Goal: Task Accomplishment & Management: Manage account settings

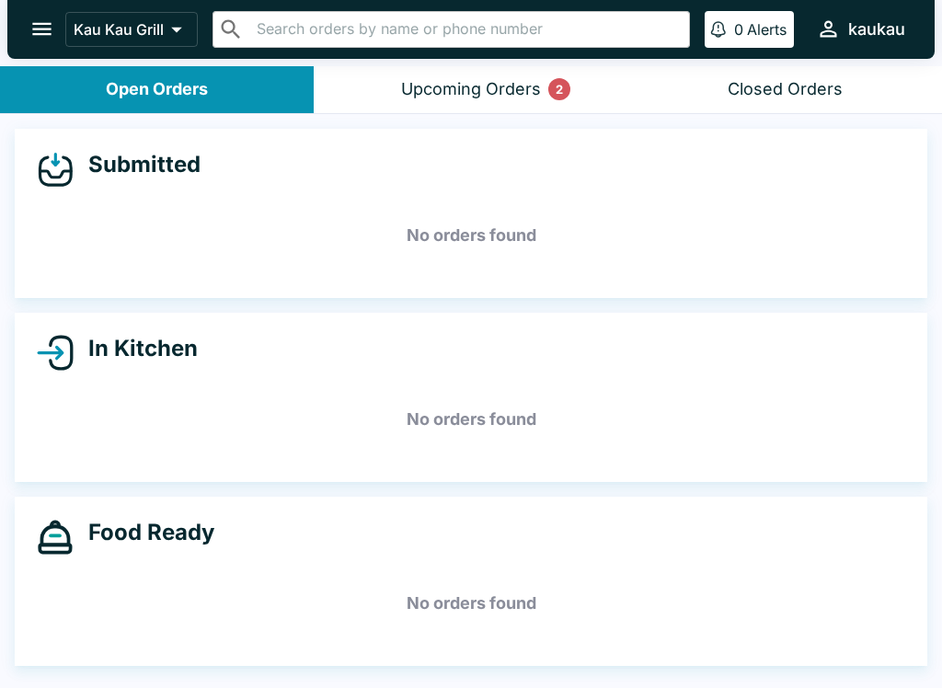
click at [410, 85] on div "Upcoming Orders 2" at bounding box center [471, 89] width 140 height 21
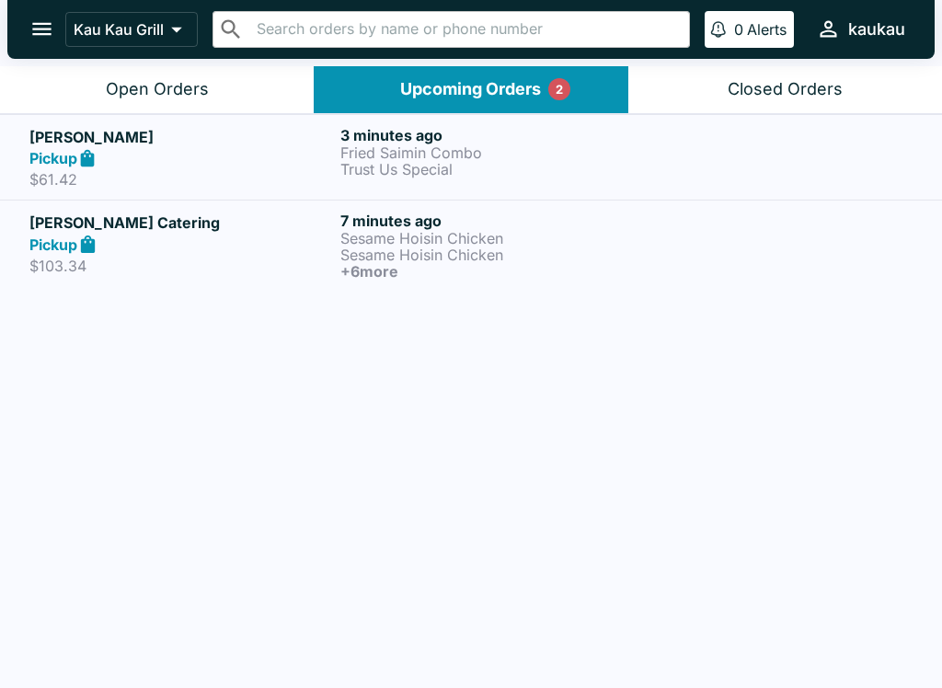
click at [149, 263] on p "$103.34" at bounding box center [181, 266] width 304 height 18
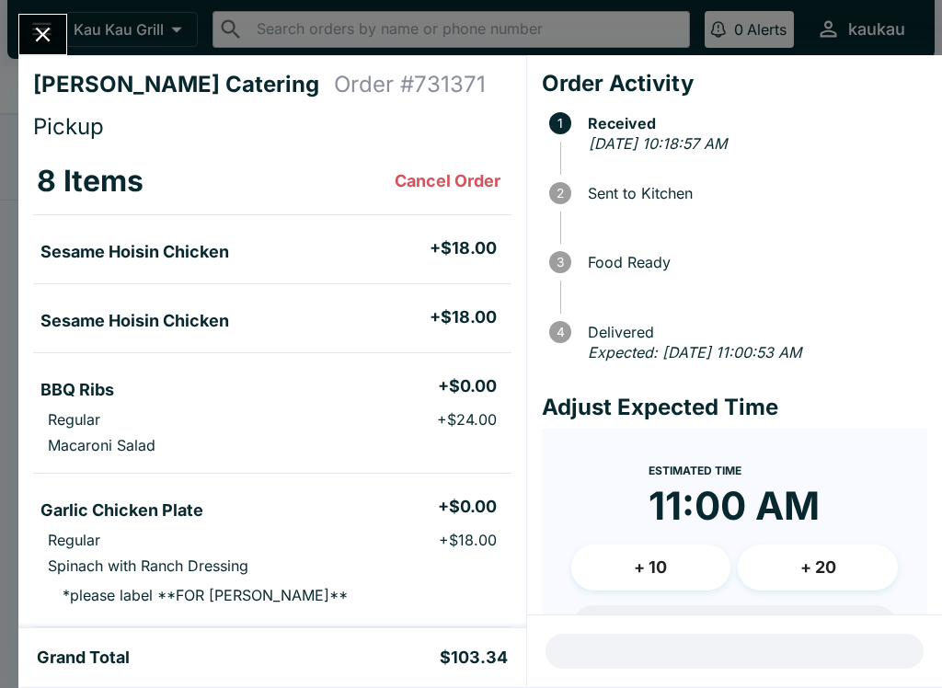
click at [23, 38] on button "Close" at bounding box center [42, 35] width 47 height 40
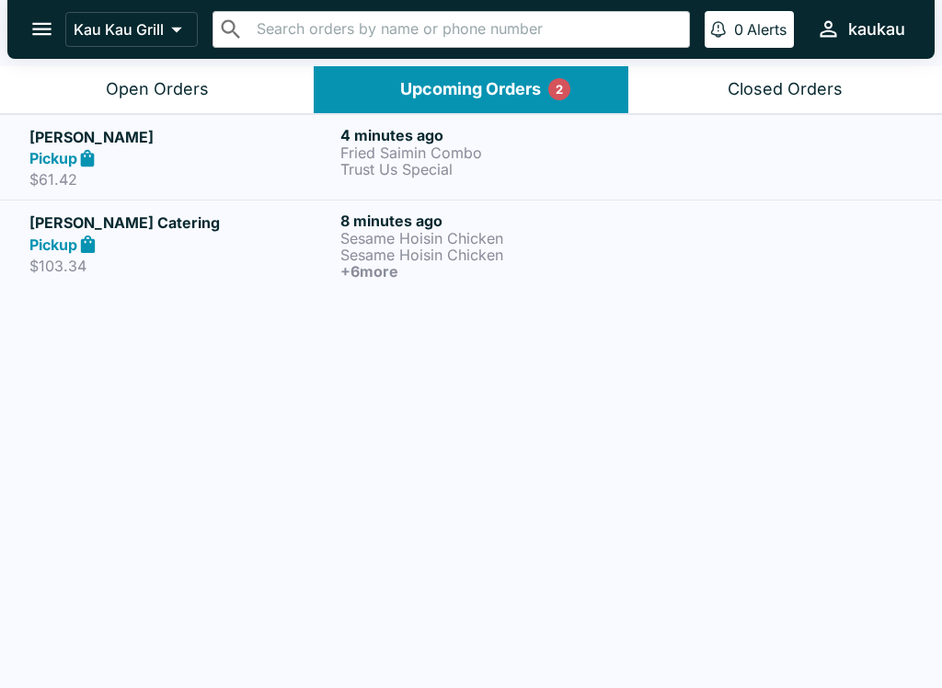
click at [79, 176] on p "$61.42" at bounding box center [181, 179] width 304 height 18
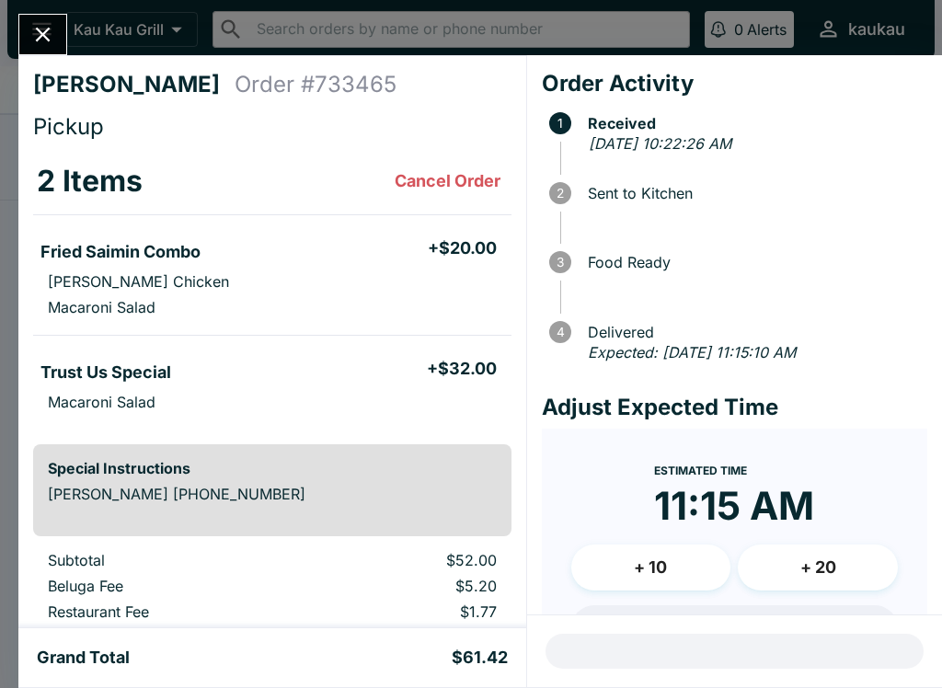
scroll to position [74, 0]
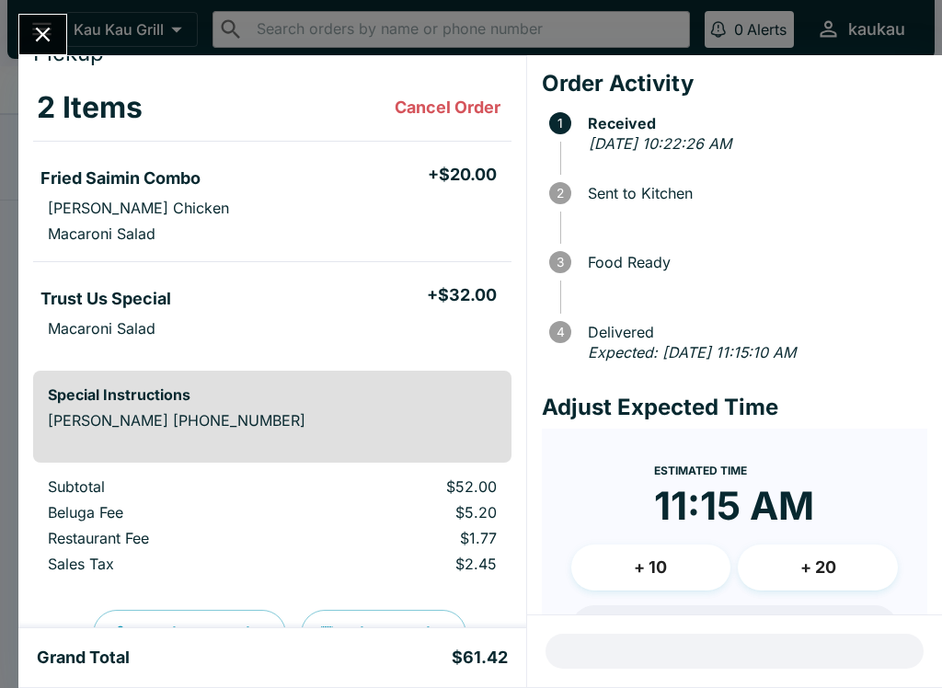
click at [23, 23] on button "Close" at bounding box center [42, 35] width 47 height 40
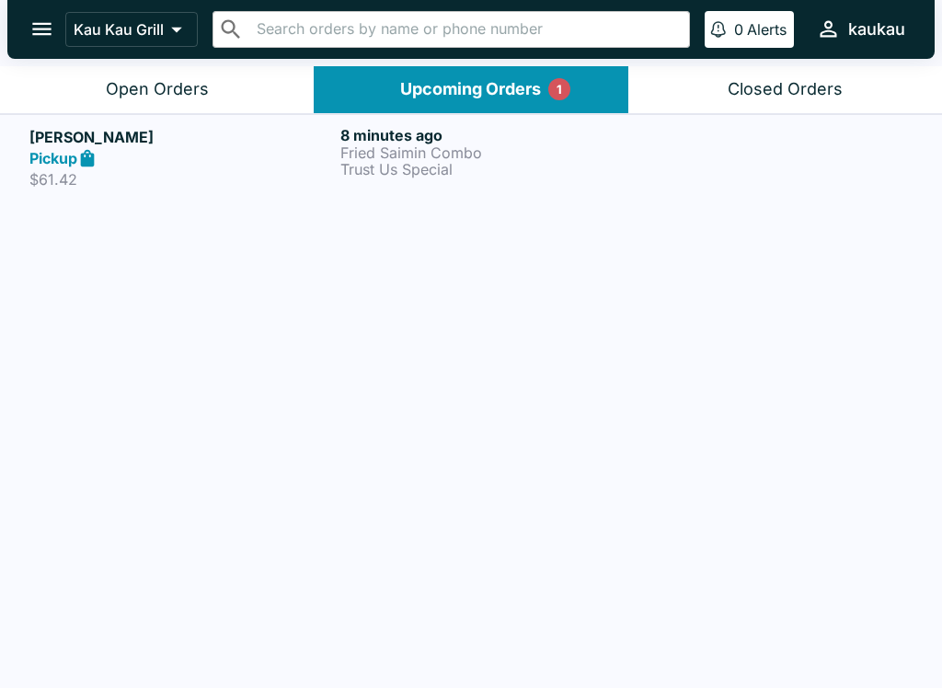
click at [208, 82] on button "Open Orders" at bounding box center [157, 89] width 314 height 47
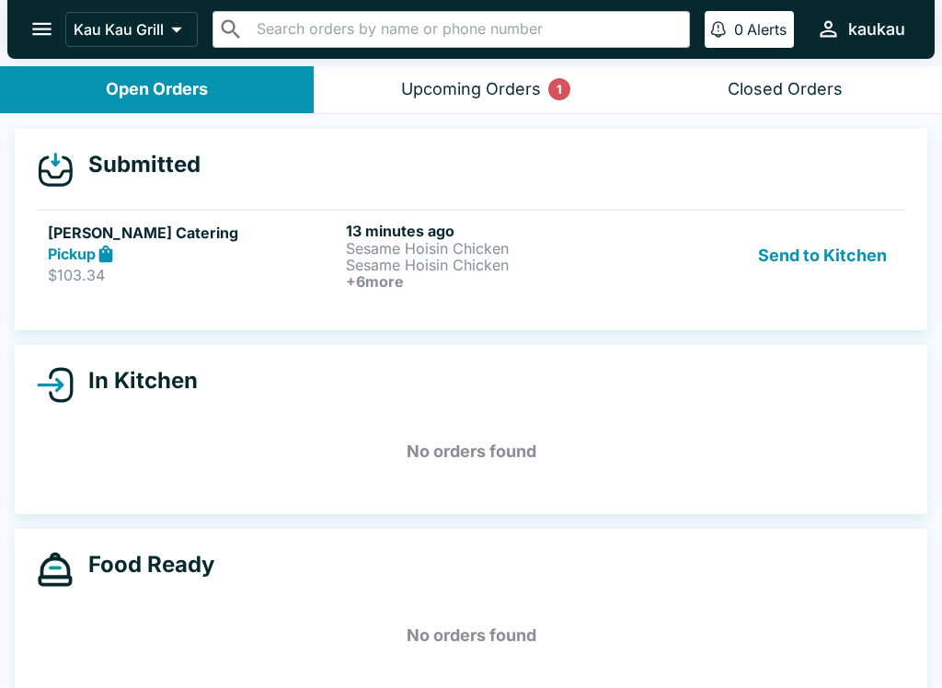
click at [806, 252] on button "Send to Kitchen" at bounding box center [823, 256] width 144 height 68
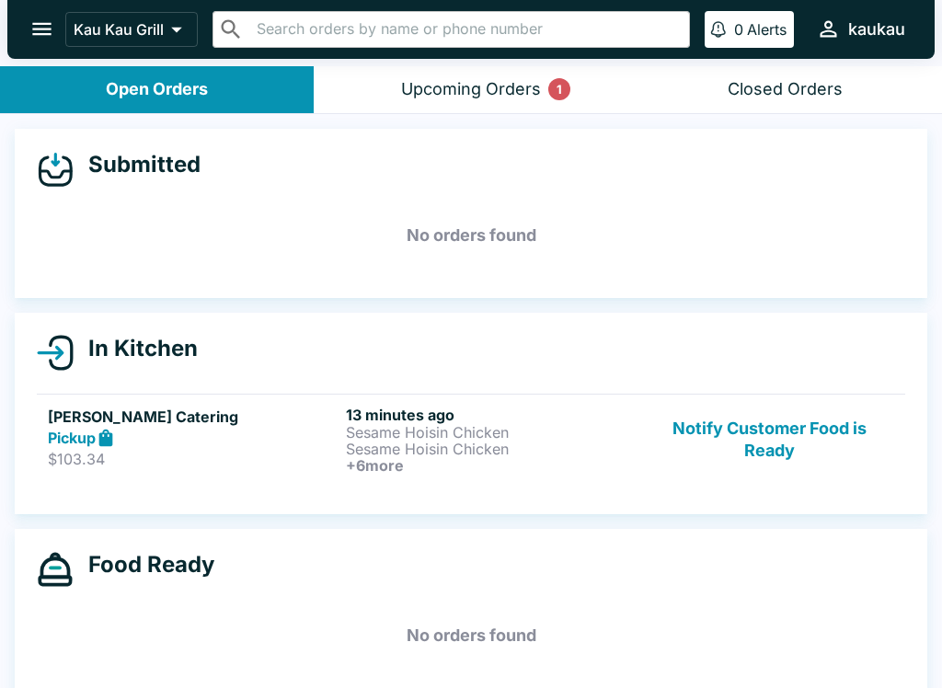
click at [554, 451] on p "Sesame Hoisin Chicken" at bounding box center [491, 449] width 291 height 17
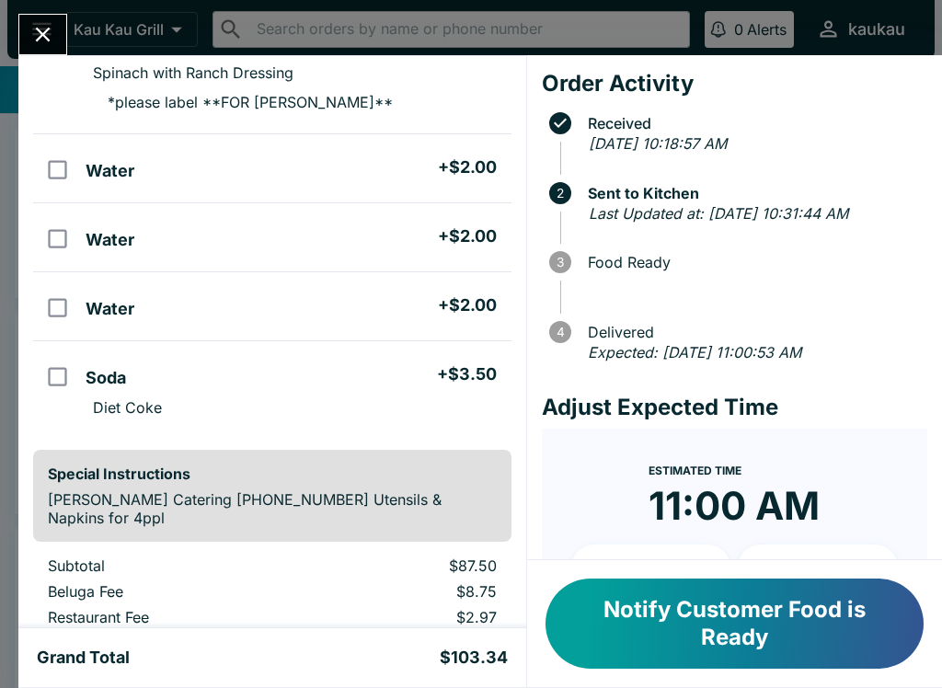
scroll to position [494, 0]
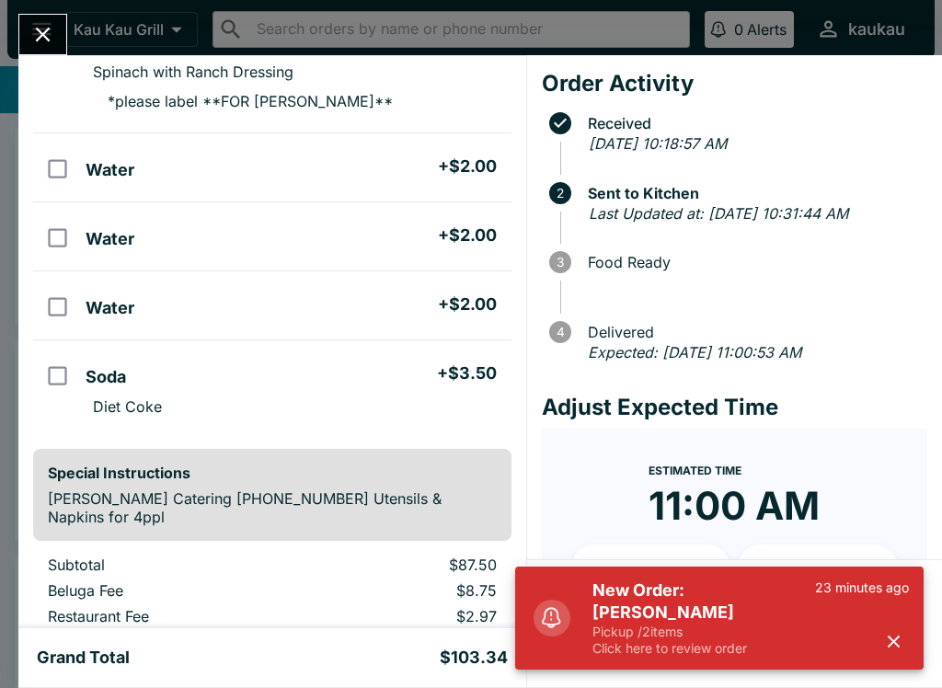
click at [692, 651] on p "Click here to review order" at bounding box center [704, 649] width 223 height 17
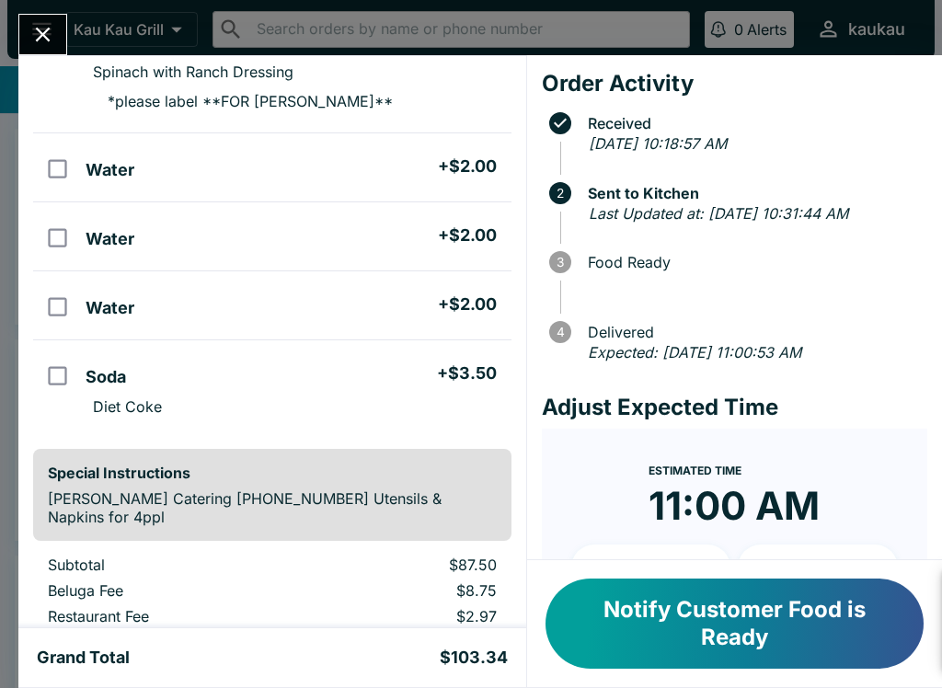
scroll to position [148, 0]
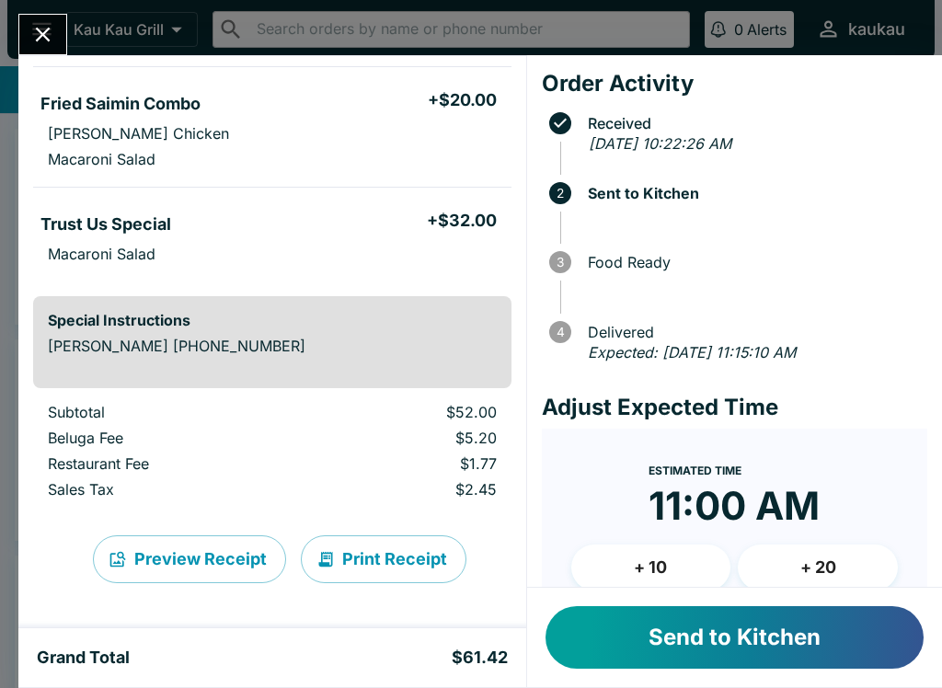
click at [728, 668] on button "Send to Kitchen" at bounding box center [735, 637] width 378 height 63
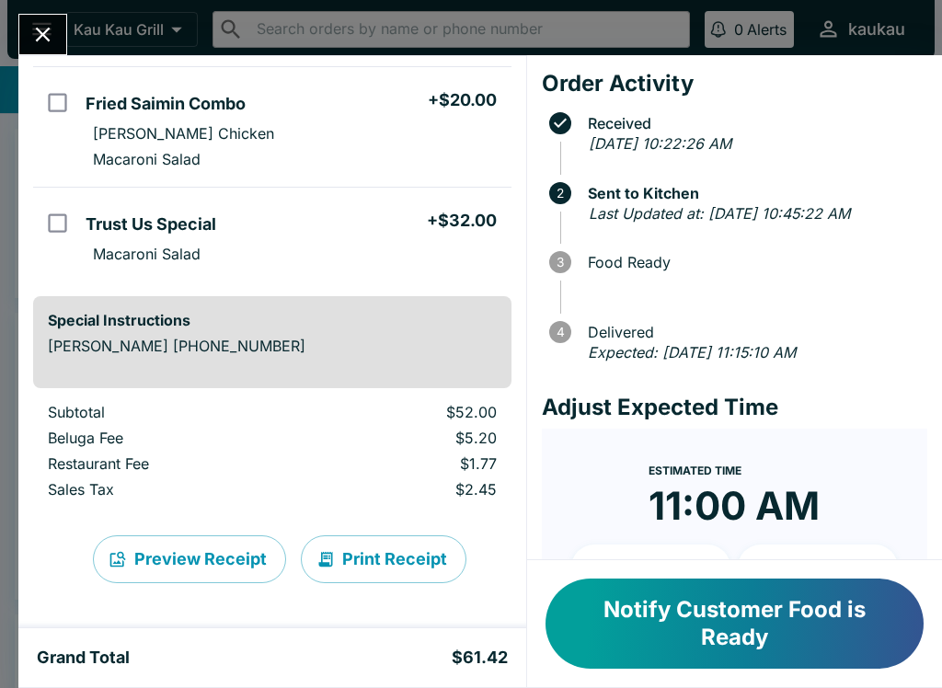
click at [17, 42] on div "[PERSON_NAME] Order # 733465 Pickup 2 Items Fried Saimin Combo + $20.00 [PERSON…" at bounding box center [471, 344] width 942 height 688
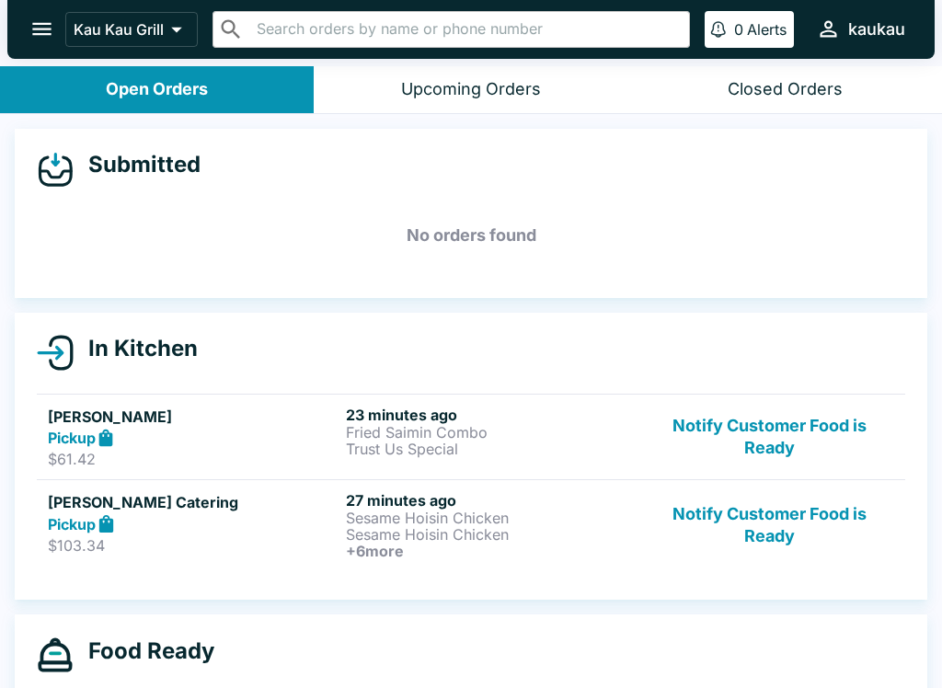
click at [756, 538] on button "Notify Customer Food is Ready" at bounding box center [769, 525] width 249 height 68
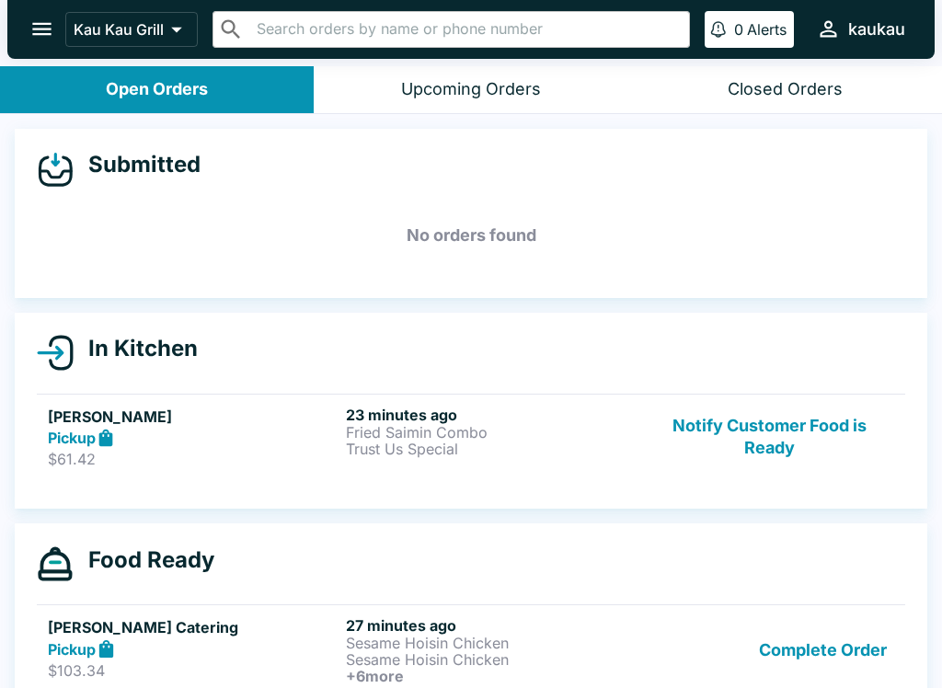
click at [778, 445] on button "Notify Customer Food is Ready" at bounding box center [769, 437] width 249 height 63
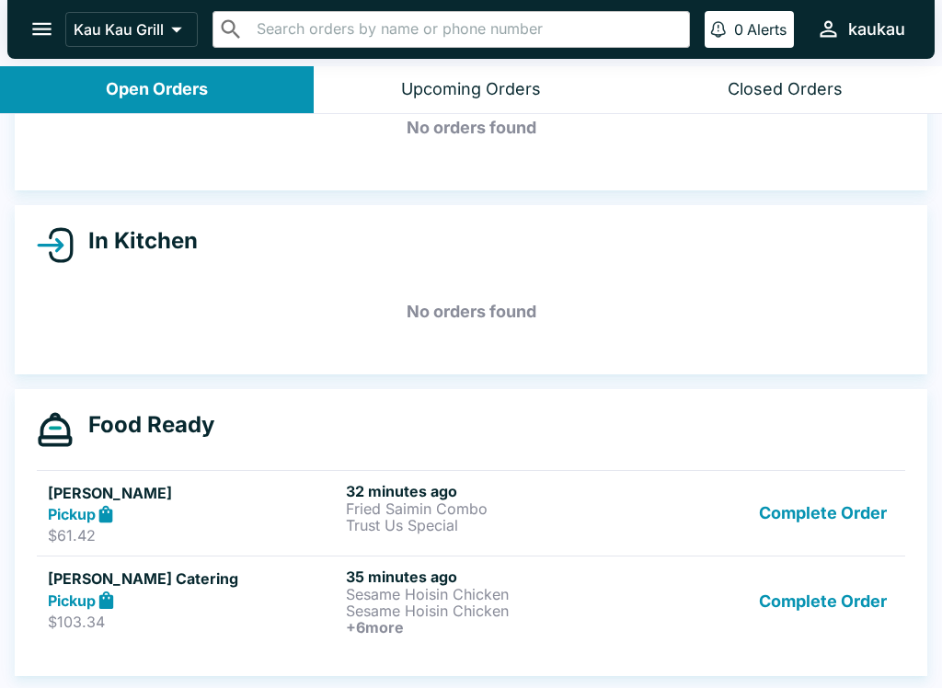
scroll to position [108, 0]
click at [365, 598] on p "Sesame Hoisin Chicken" at bounding box center [491, 594] width 291 height 17
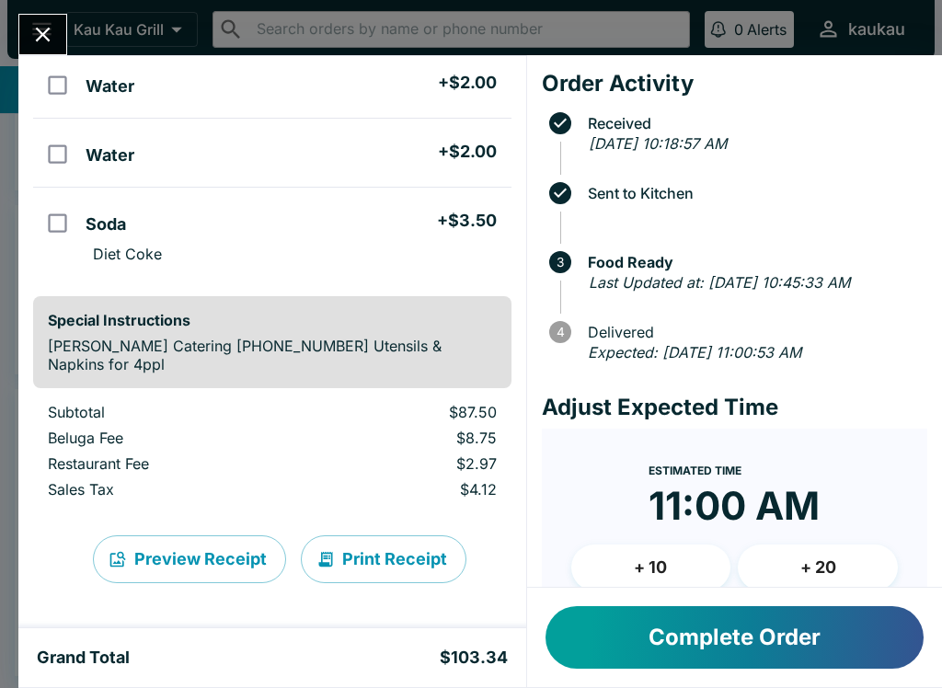
scroll to position [647, 0]
click at [792, 644] on button "Complete Order" at bounding box center [735, 637] width 378 height 63
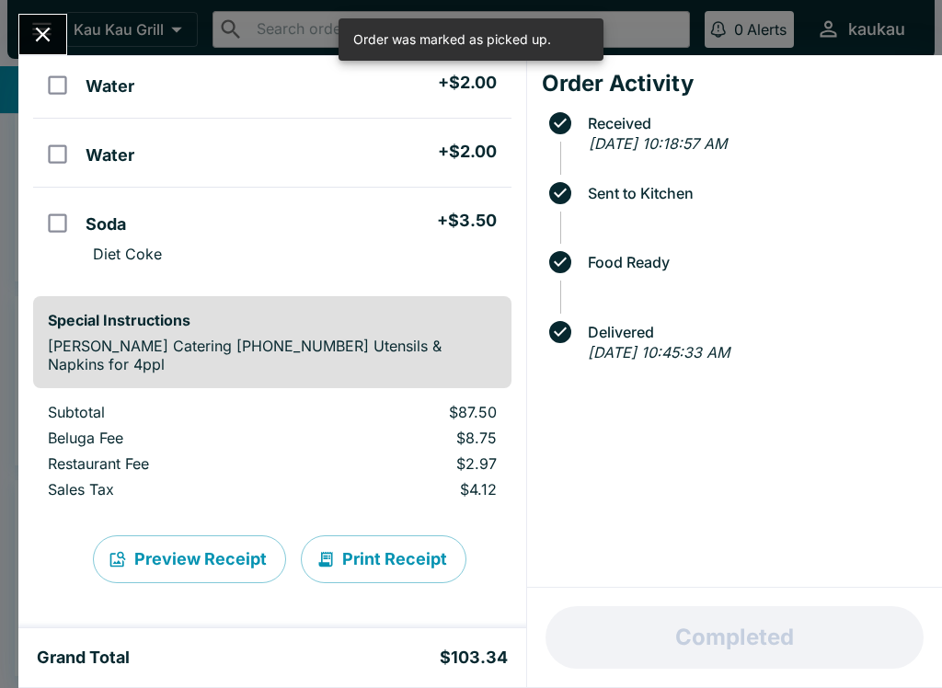
scroll to position [17, 0]
click at [44, 36] on icon "Close" at bounding box center [43, 35] width 15 height 15
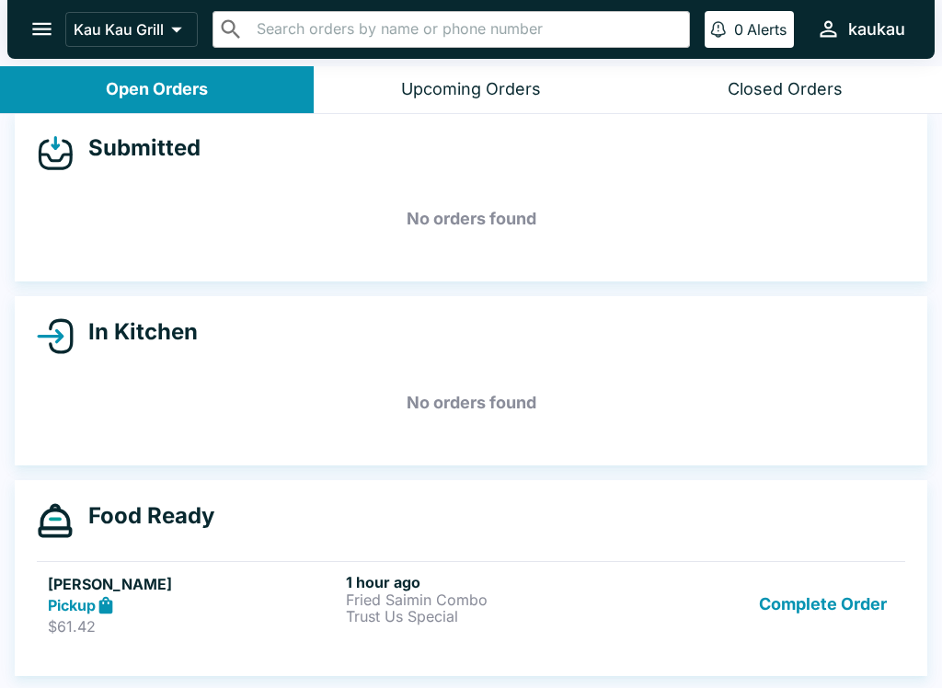
click at [832, 615] on button "Complete Order" at bounding box center [823, 604] width 143 height 63
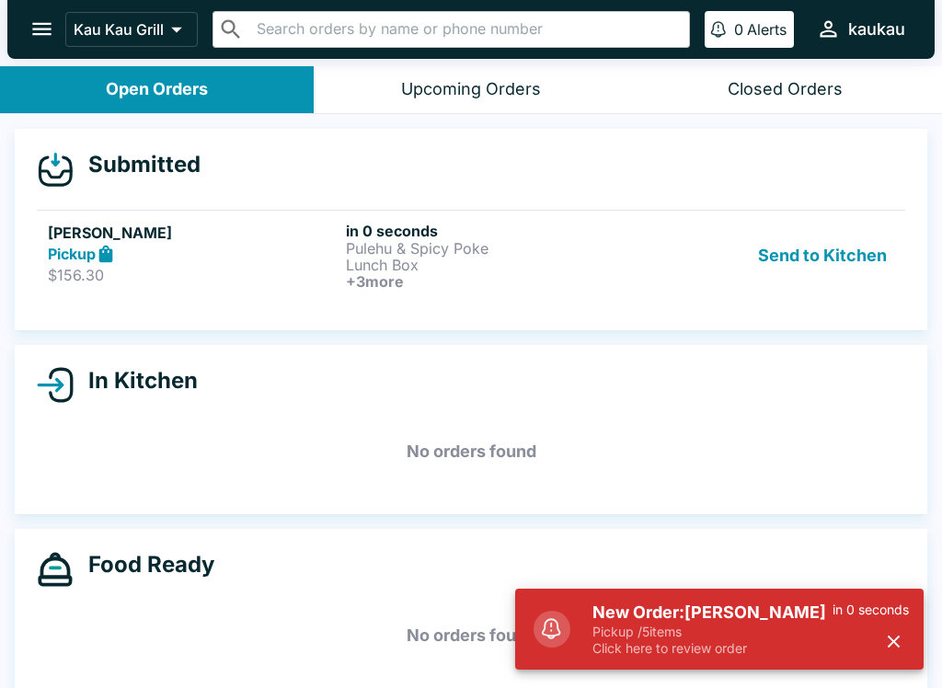
click at [856, 246] on button "Send to Kitchen" at bounding box center [823, 256] width 144 height 68
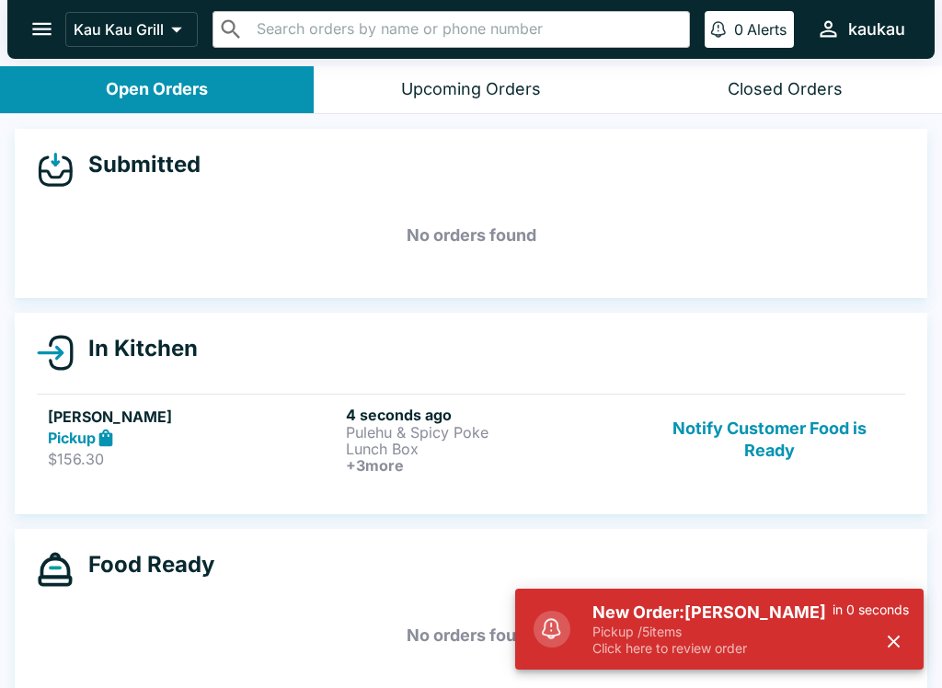
click at [451, 447] on p "Lunch Box" at bounding box center [491, 449] width 291 height 17
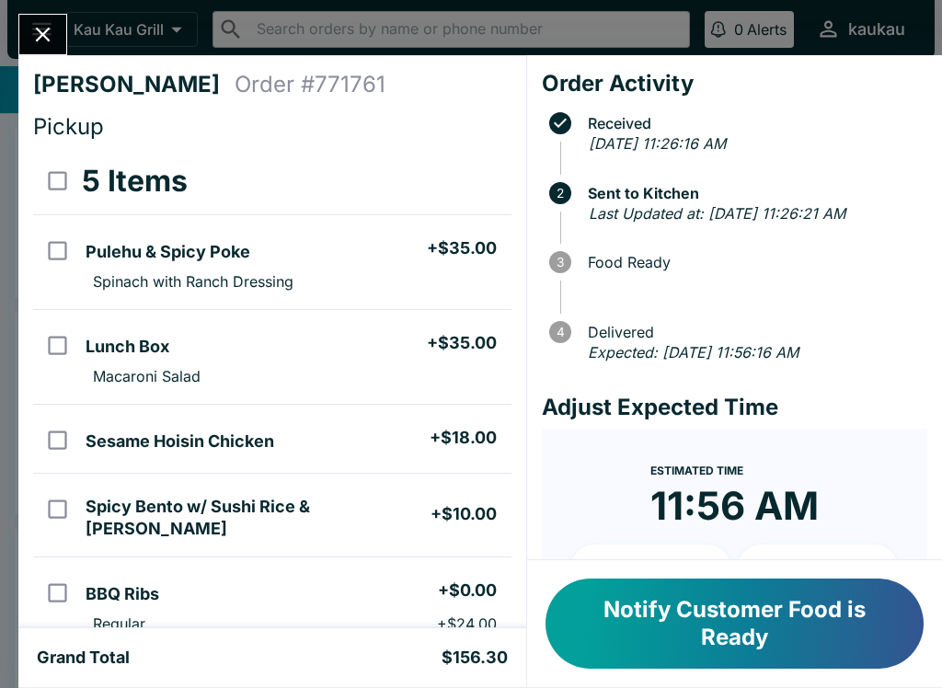
click at [32, 43] on icon "Close" at bounding box center [42, 34] width 25 height 25
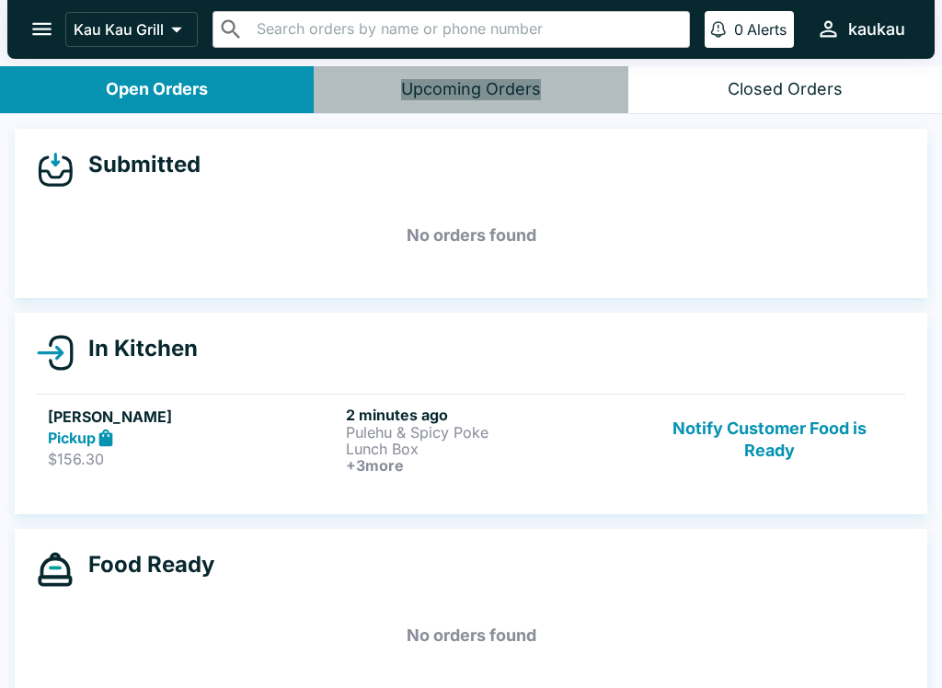
click at [467, 107] on button "Upcoming Orders" at bounding box center [471, 89] width 314 height 47
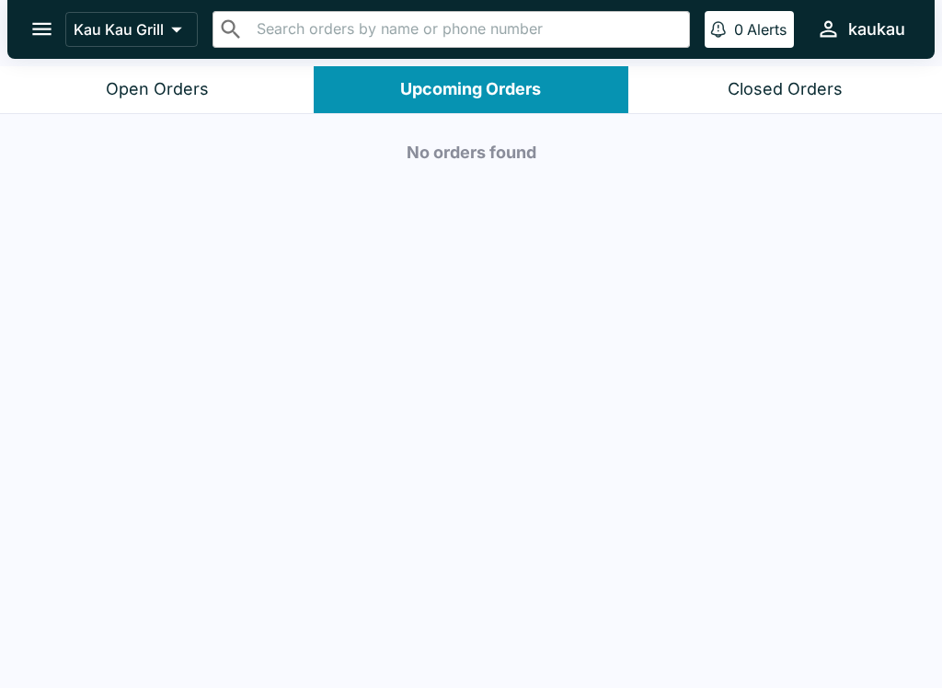
click at [758, 84] on div "Closed Orders" at bounding box center [785, 89] width 115 height 21
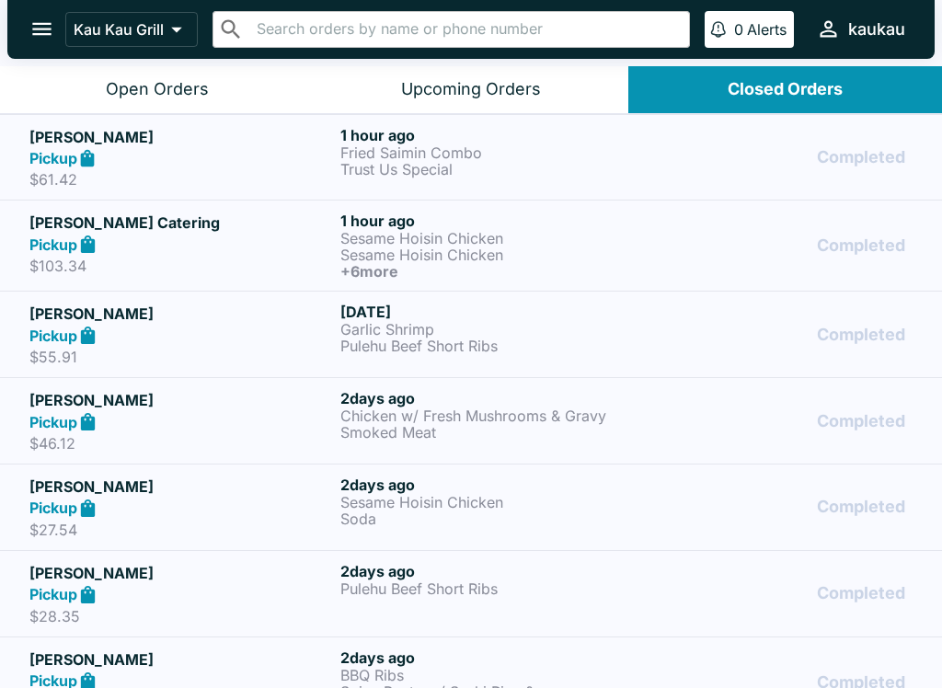
click at [401, 156] on p "Fried Saimin Combo" at bounding box center [493, 152] width 304 height 17
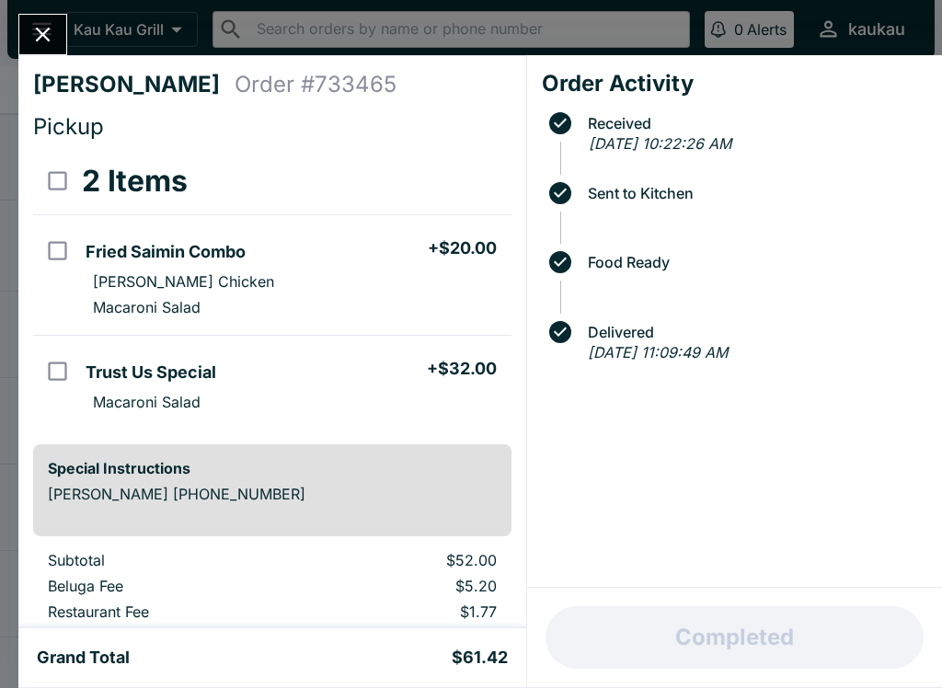
click at [49, 369] on input "orders table" at bounding box center [57, 371] width 41 height 41
click at [467, 172] on button "Refund" at bounding box center [460, 181] width 95 height 46
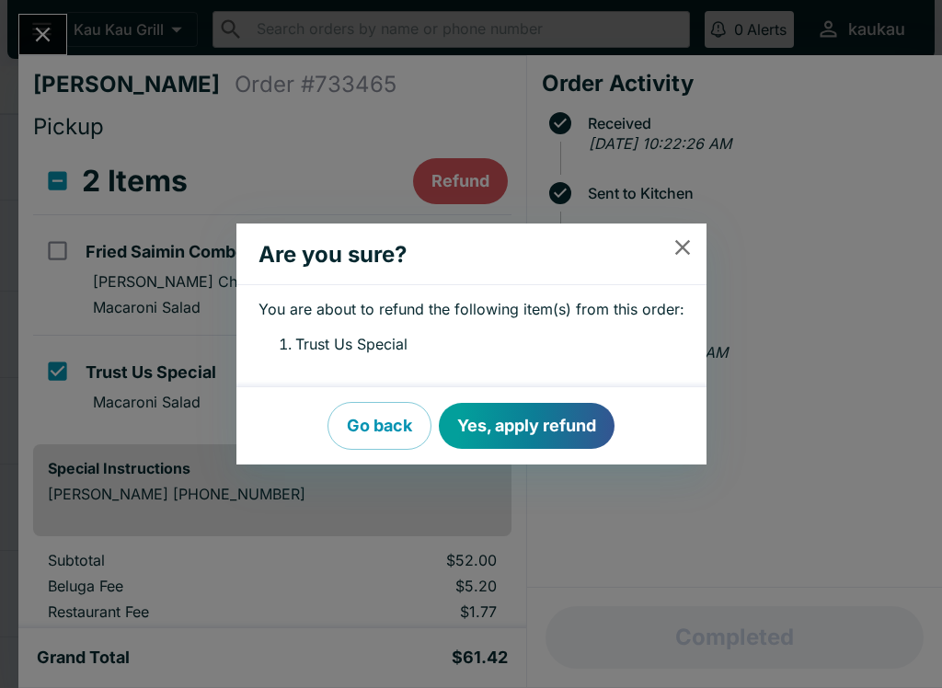
click at [527, 439] on button "Yes, apply refund" at bounding box center [527, 426] width 176 height 46
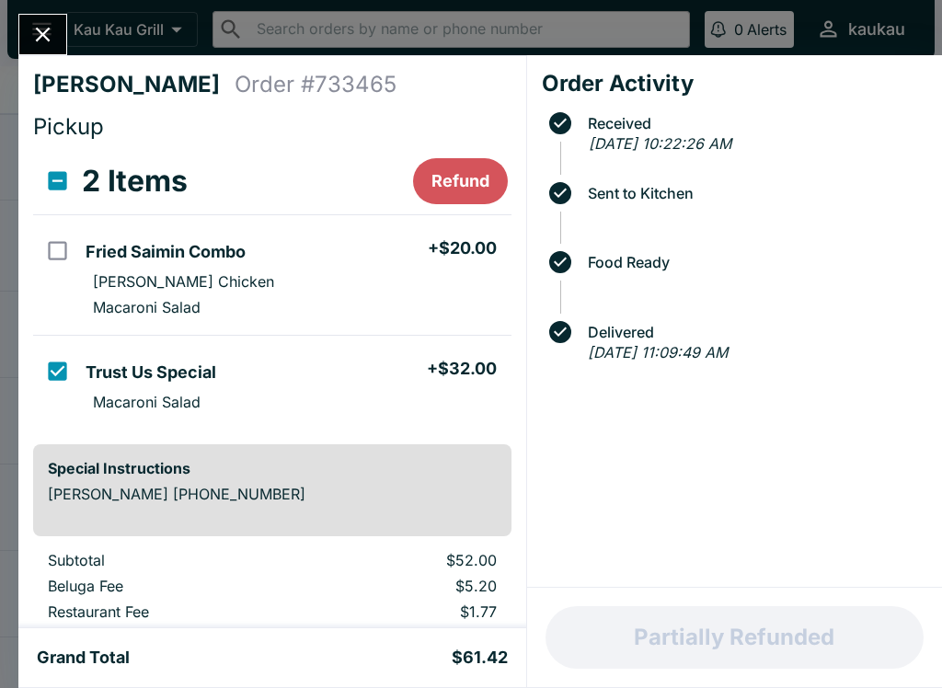
checkbox input "false"
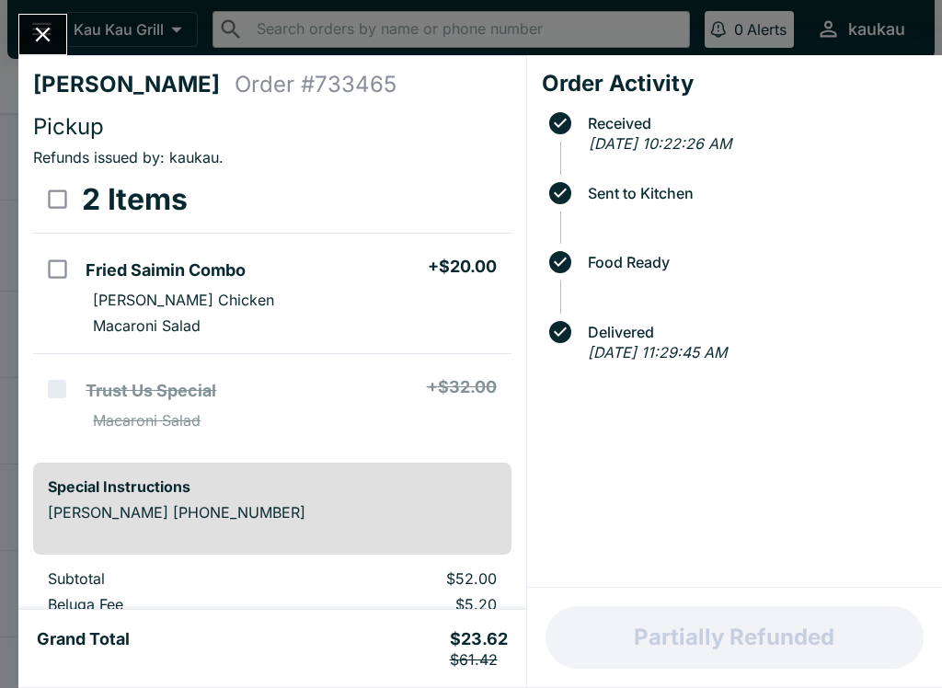
click at [49, 33] on icon "Close" at bounding box center [42, 34] width 25 height 25
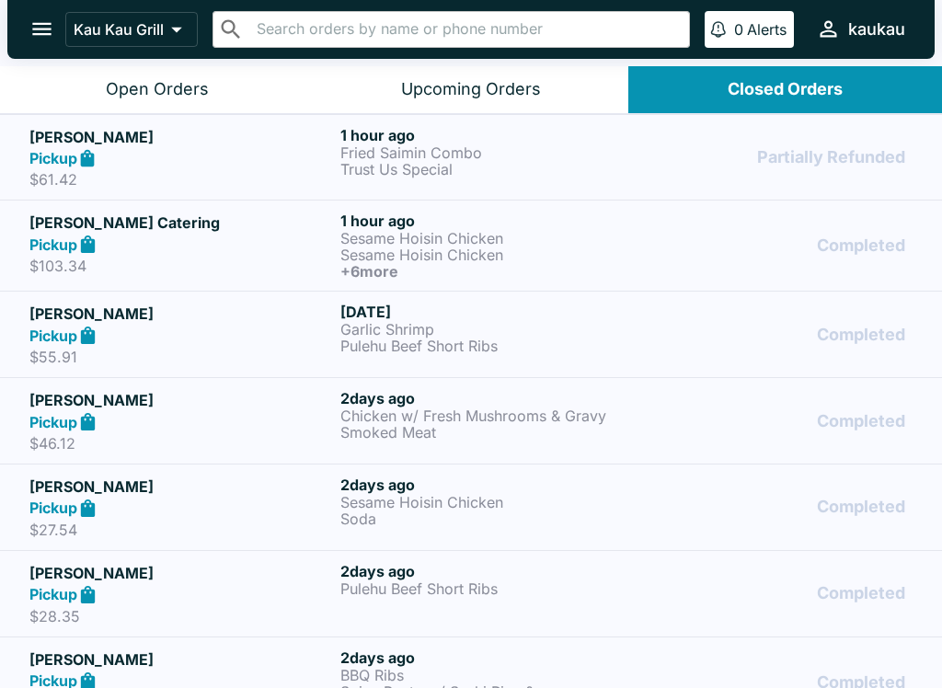
click at [150, 97] on div "Open Orders" at bounding box center [157, 89] width 103 height 21
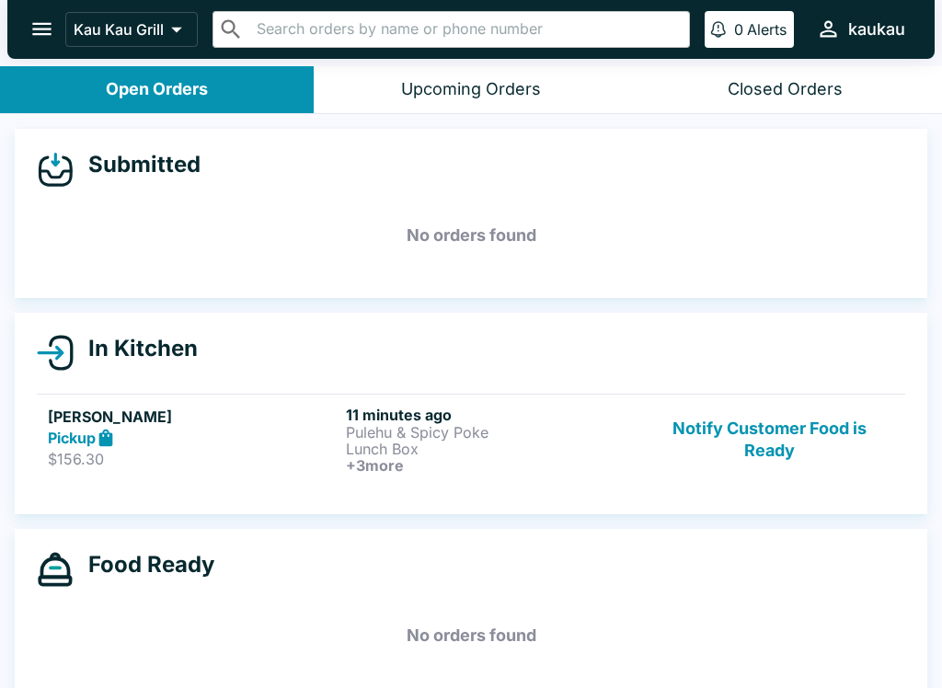
click at [733, 433] on button "Notify Customer Food is Ready" at bounding box center [769, 440] width 249 height 68
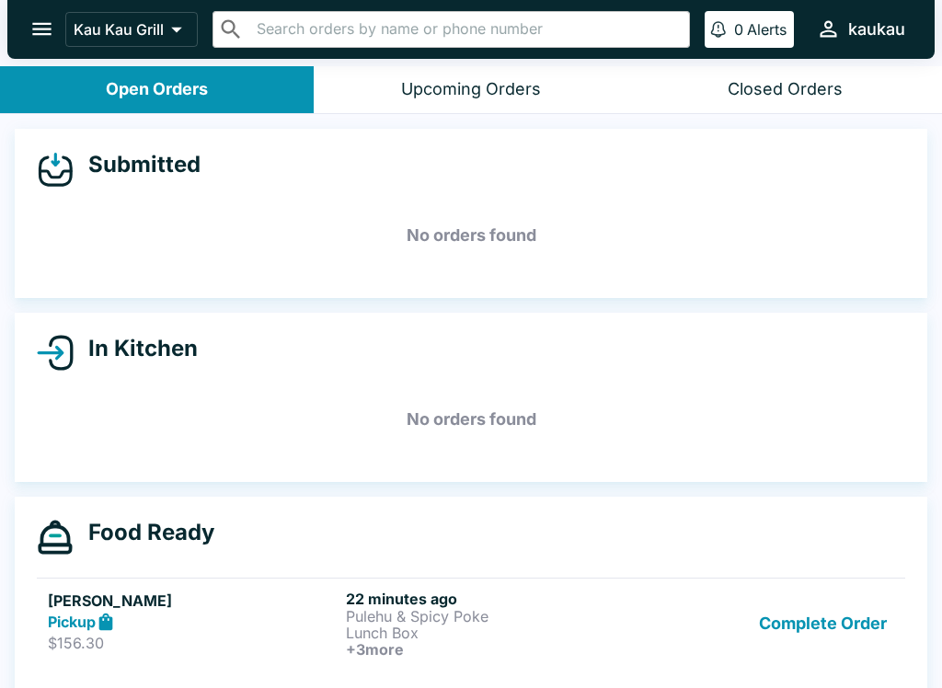
click at [36, 22] on icon "open drawer" at bounding box center [41, 29] width 25 height 25
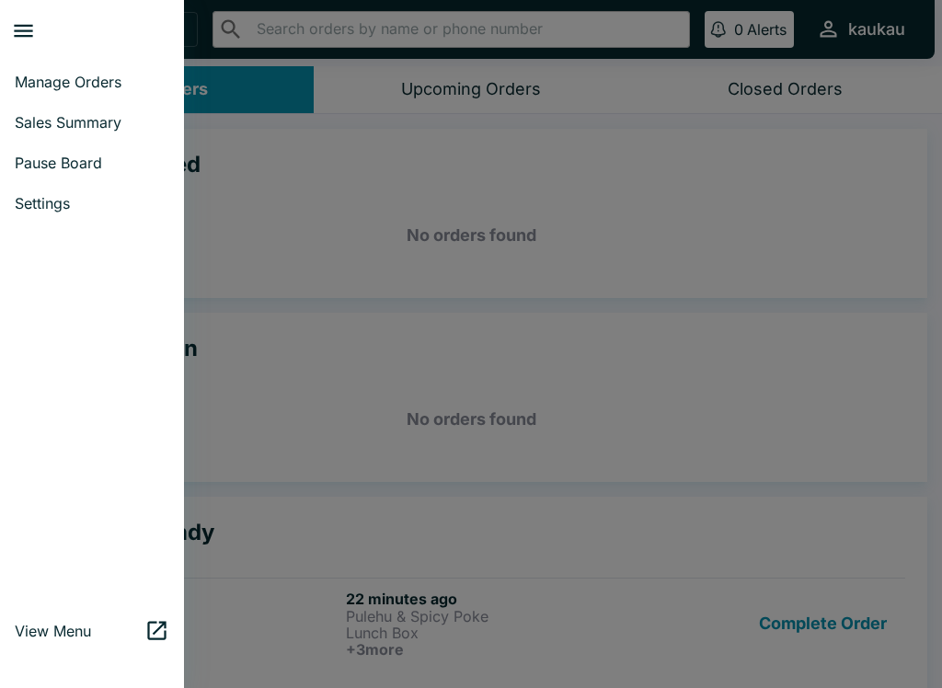
click at [586, 302] on div at bounding box center [471, 344] width 942 height 688
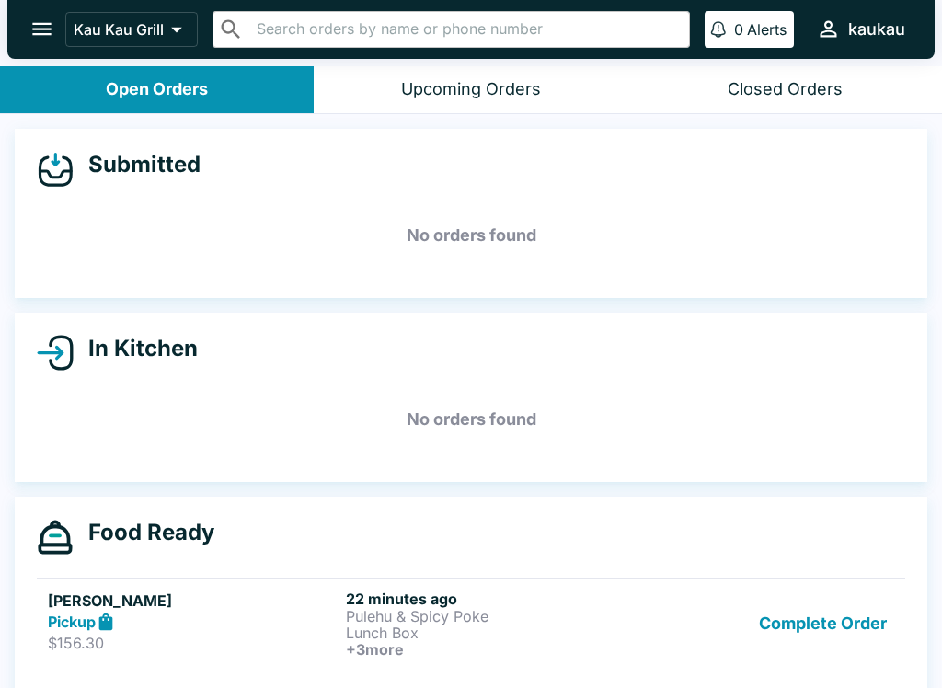
click at [850, 646] on button "Complete Order" at bounding box center [823, 624] width 143 height 68
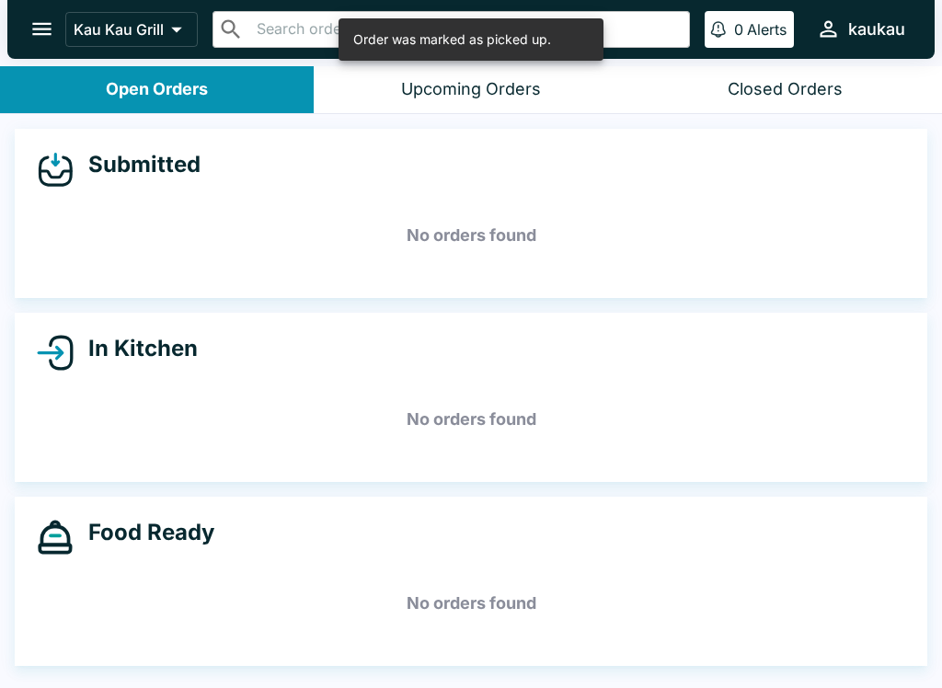
click at [23, 44] on button "open drawer" at bounding box center [41, 29] width 47 height 47
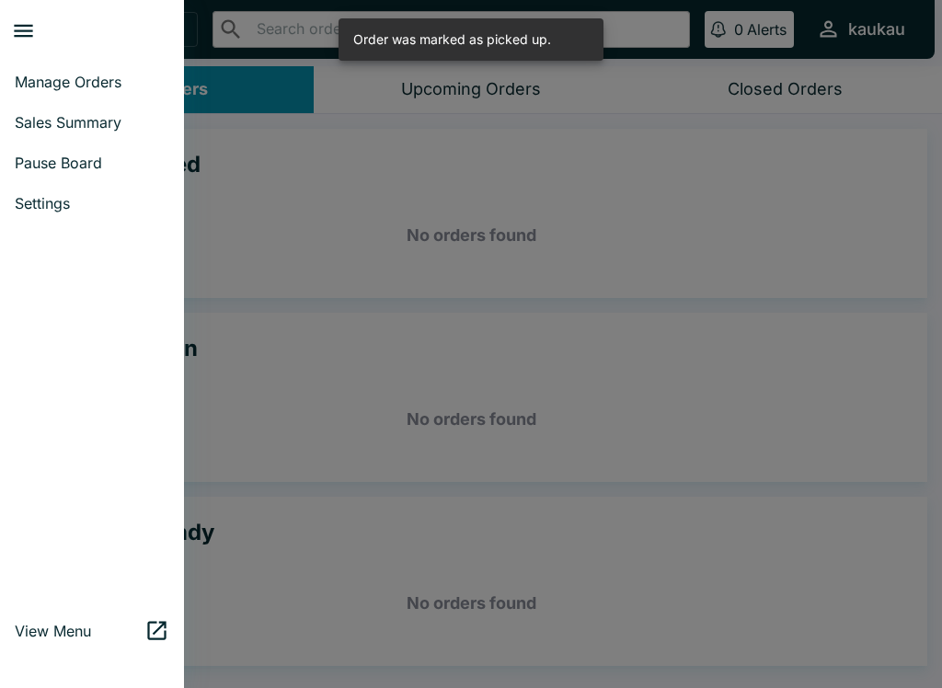
click at [102, 162] on span "Pause Board" at bounding box center [92, 163] width 155 height 18
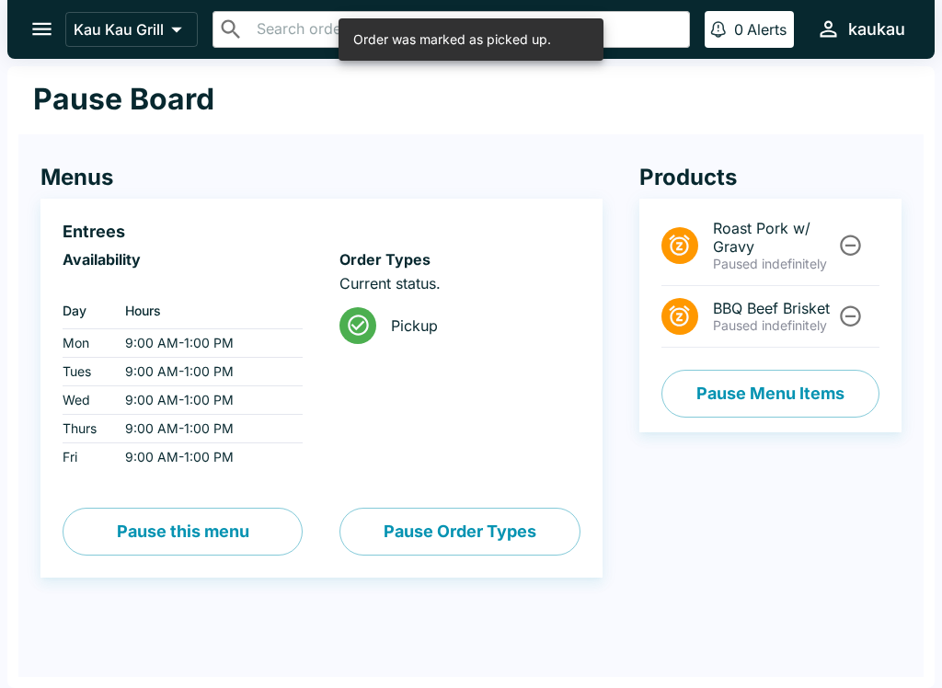
click at [816, 387] on button "Pause Menu Items" at bounding box center [771, 394] width 218 height 48
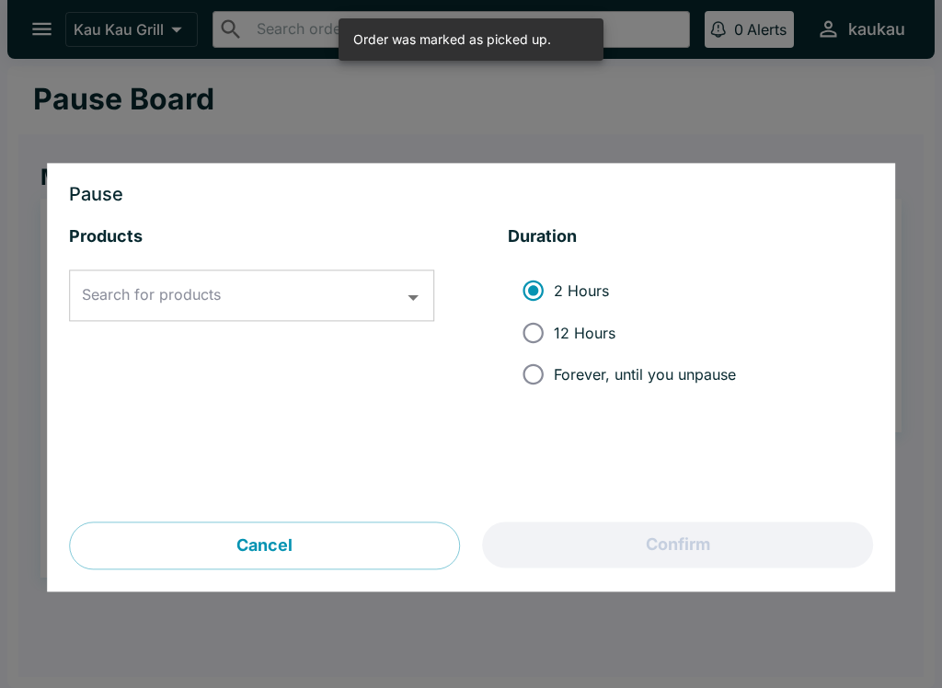
click at [552, 339] on input "12 Hours" at bounding box center [533, 332] width 41 height 41
radio input "true"
click at [417, 309] on icon "Open" at bounding box center [413, 297] width 25 height 25
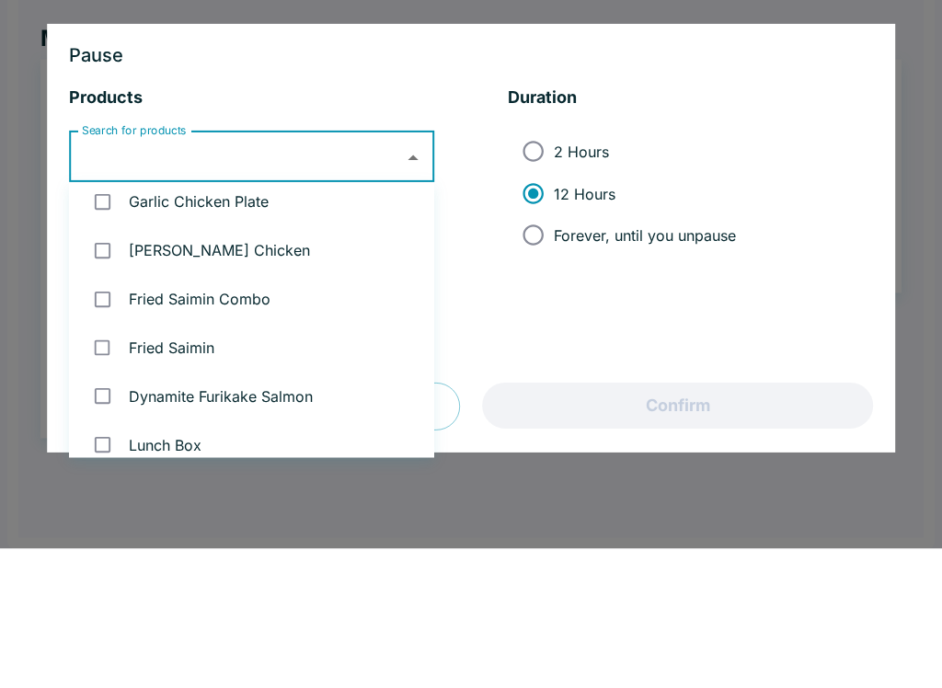
scroll to position [336, 0]
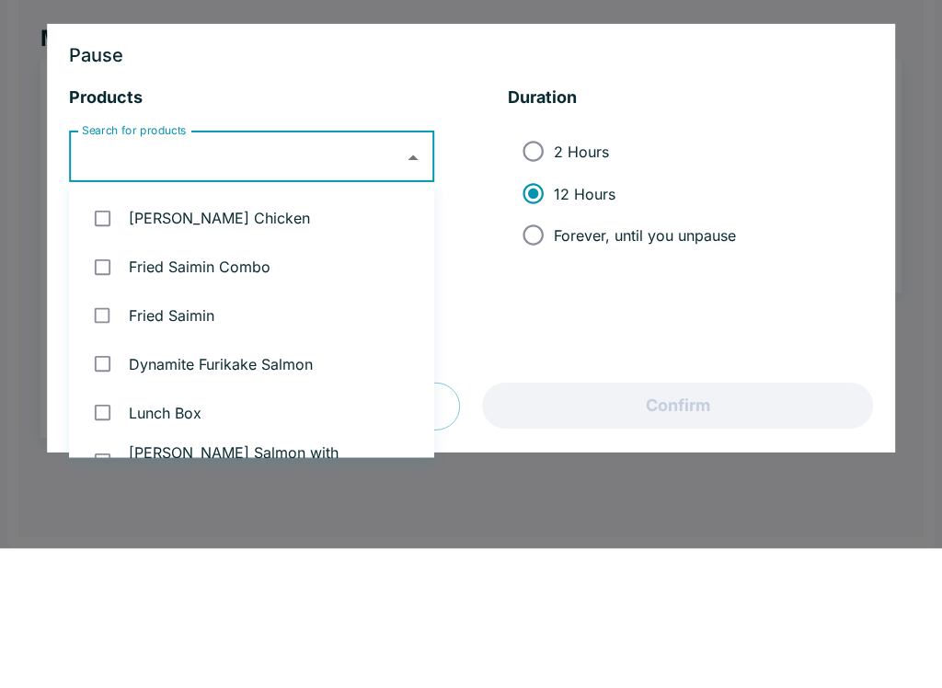
click at [100, 388] on input "checkbox" at bounding box center [103, 407] width 38 height 38
checkbox input "true"
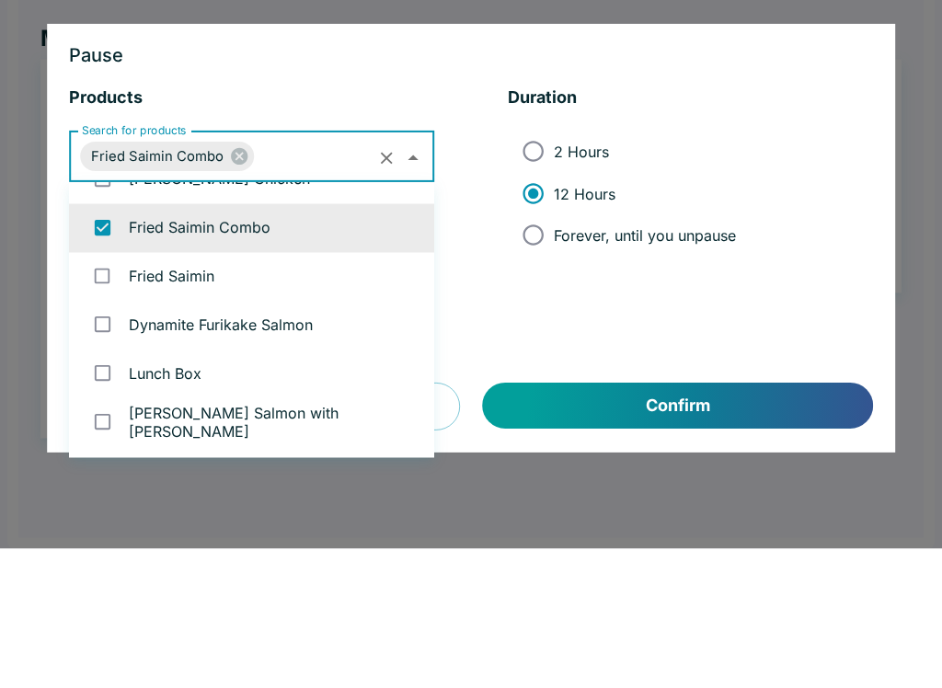
scroll to position [384, 0]
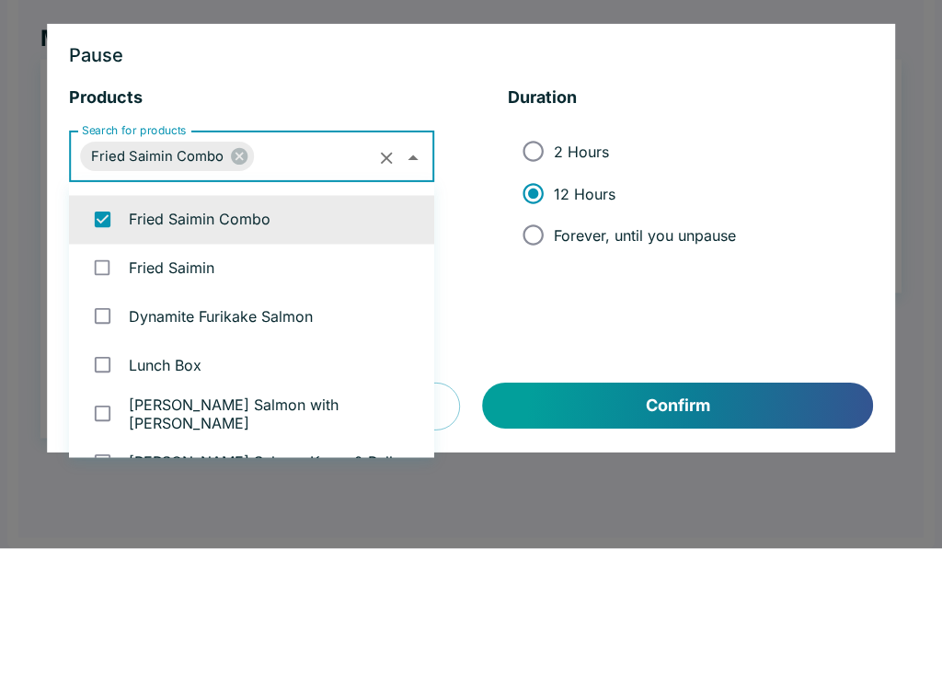
click at [119, 389] on input "checkbox" at bounding box center [103, 408] width 38 height 38
checkbox input "true"
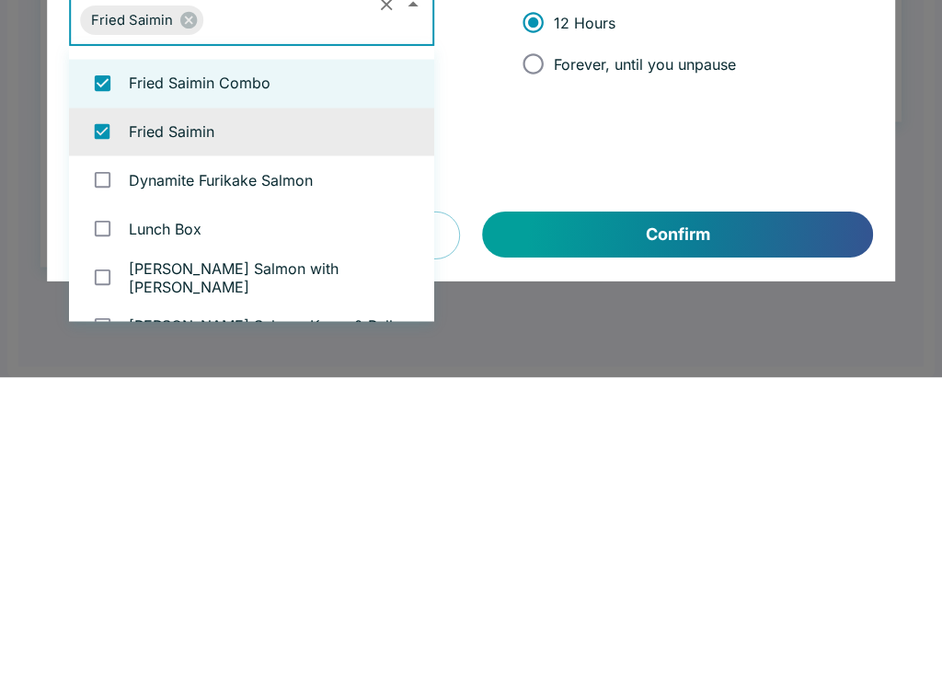
click at [727, 523] on button "Confirm" at bounding box center [678, 546] width 390 height 46
